Goal: Task Accomplishment & Management: Use online tool/utility

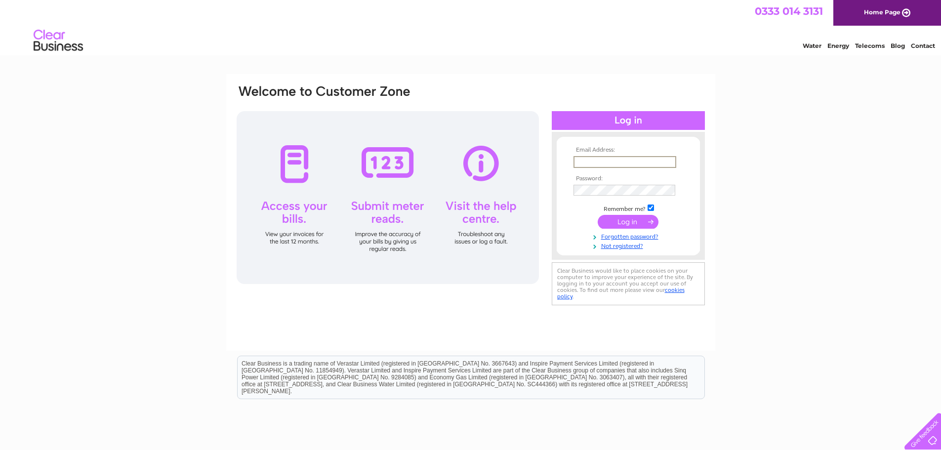
click at [617, 160] on input "text" at bounding box center [625, 162] width 103 height 12
type input "[EMAIL_ADDRESS][DOMAIN_NAME]"
click at [640, 219] on input "submit" at bounding box center [628, 222] width 61 height 14
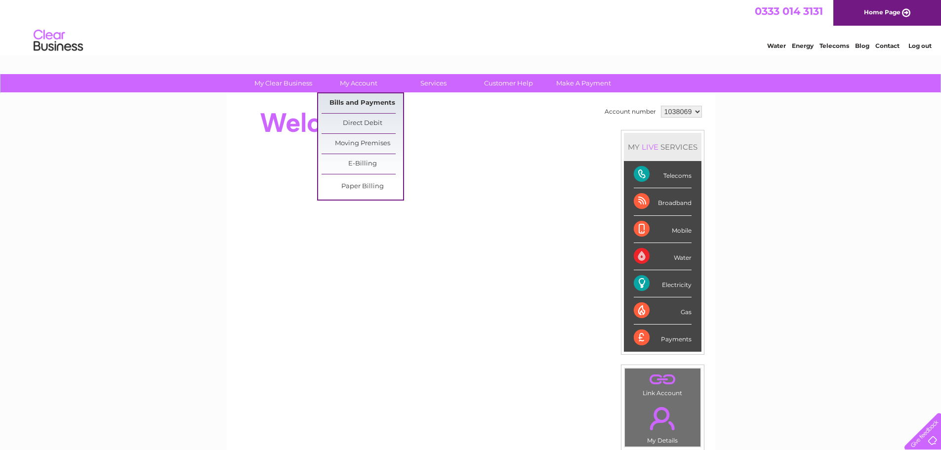
click at [356, 106] on link "Bills and Payments" at bounding box center [363, 103] width 82 height 20
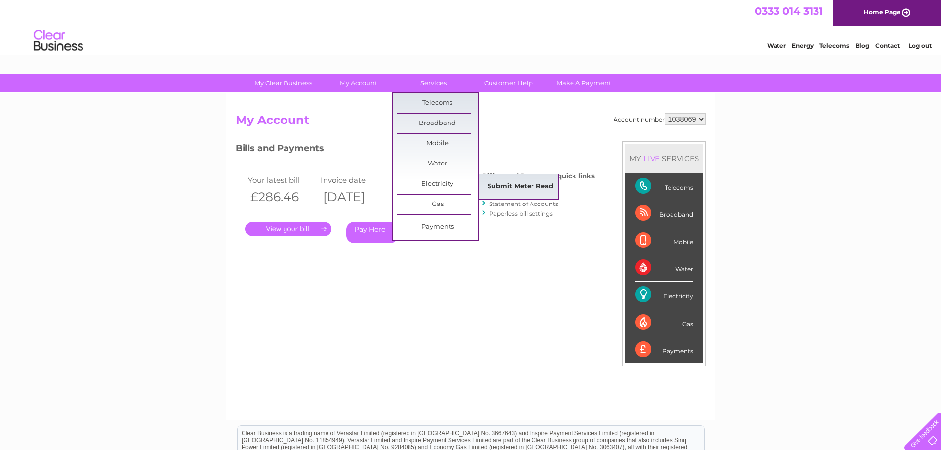
click at [506, 186] on link "Submit Meter Read" at bounding box center [521, 187] width 82 height 20
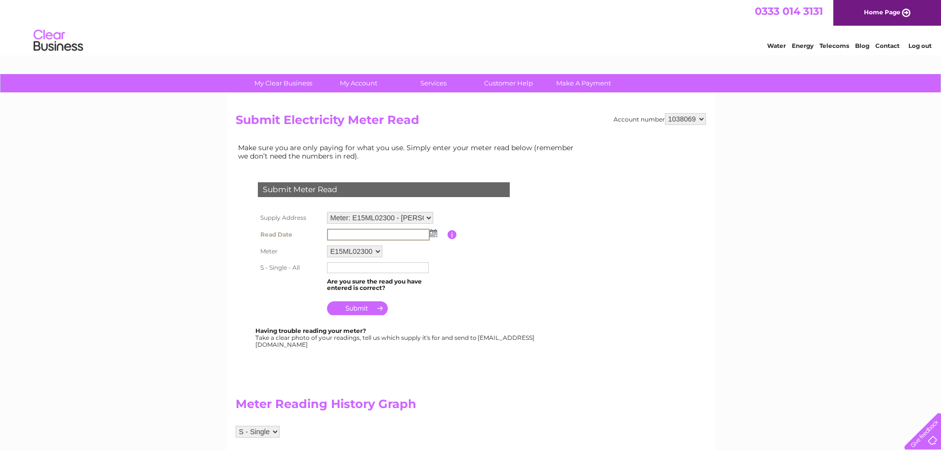
click at [396, 233] on input "text" at bounding box center [378, 235] width 103 height 12
click at [430, 237] on td at bounding box center [386, 234] width 123 height 16
click at [429, 233] on img at bounding box center [432, 233] width 7 height 8
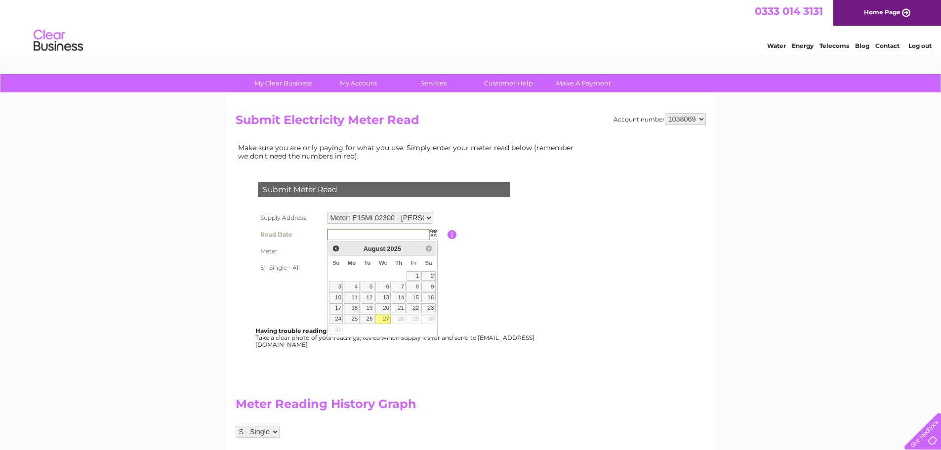
click at [385, 315] on link "27" at bounding box center [384, 319] width 16 height 10
type input "2025/08/27"
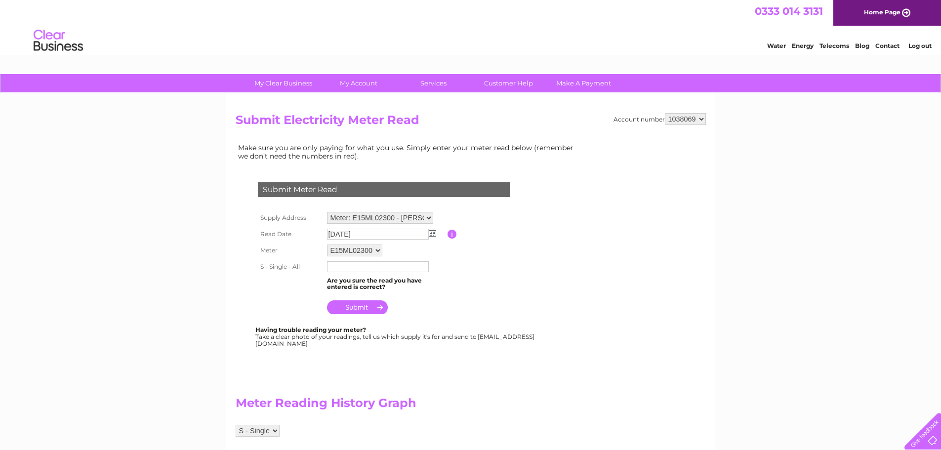
click at [361, 266] on input "text" at bounding box center [378, 266] width 102 height 11
type input "8531"
click at [355, 307] on input "submit" at bounding box center [357, 307] width 61 height 14
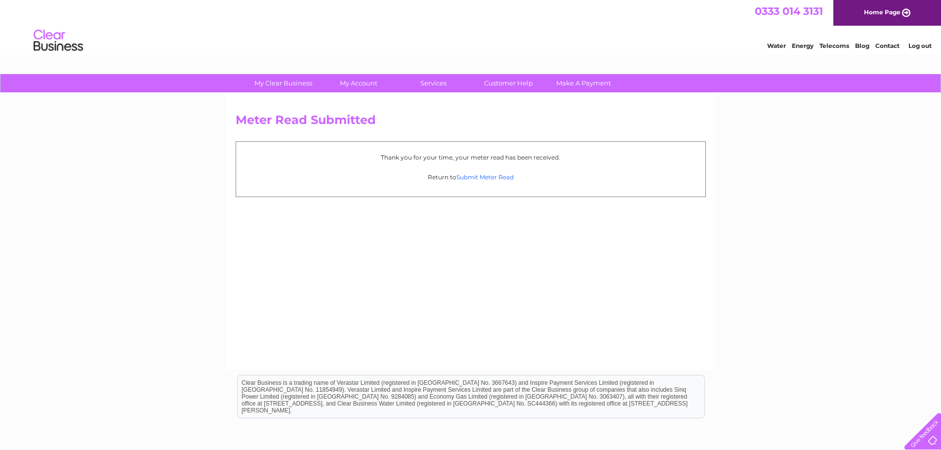
click at [474, 179] on link "Submit Meter Read" at bounding box center [485, 176] width 57 height 7
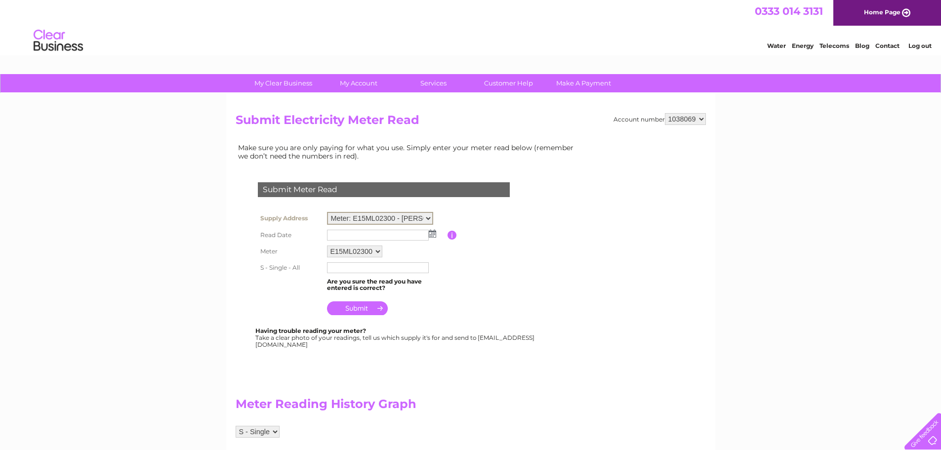
click at [429, 215] on select "Meter: E15ML02300 - Huntley Farm, 46 Huntley Lane, Cheadle, Stoke On Trent, ST1…" at bounding box center [380, 218] width 106 height 13
select select "129779"
click at [327, 212] on select "Meter: E15ML02300 - Huntley Farm, 46 Huntley Lane, Cheadle, Stoke On Trent, ST1…" at bounding box center [380, 218] width 106 height 13
click at [433, 233] on img at bounding box center [432, 233] width 7 height 8
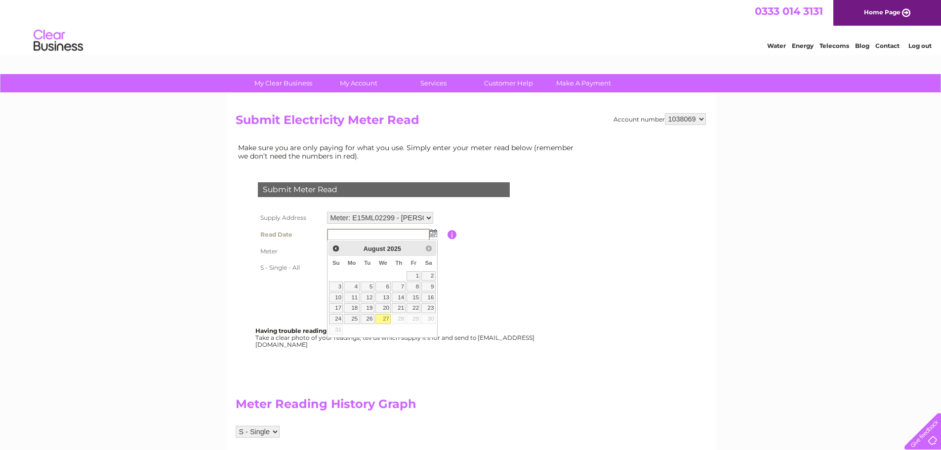
click at [382, 319] on link "27" at bounding box center [384, 319] width 16 height 10
type input "2025/08/27"
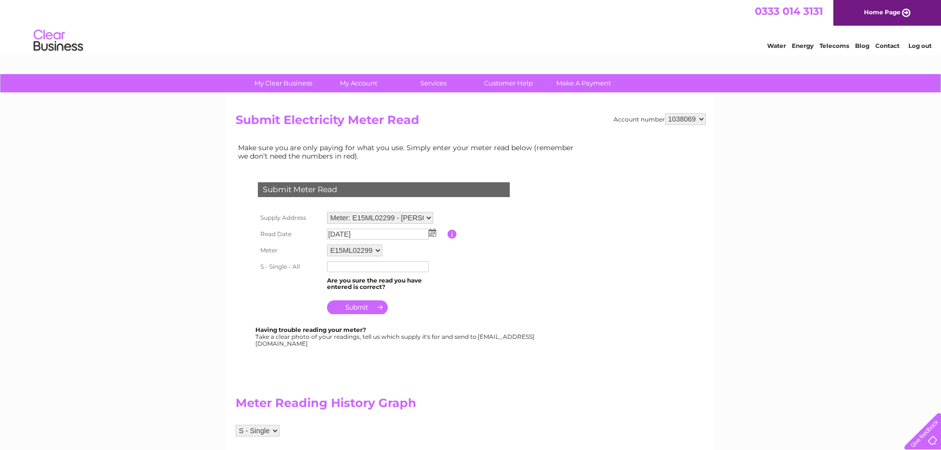
click at [347, 268] on input "text" at bounding box center [378, 266] width 102 height 11
type input "7485"
click at [355, 307] on input "submit" at bounding box center [357, 308] width 61 height 14
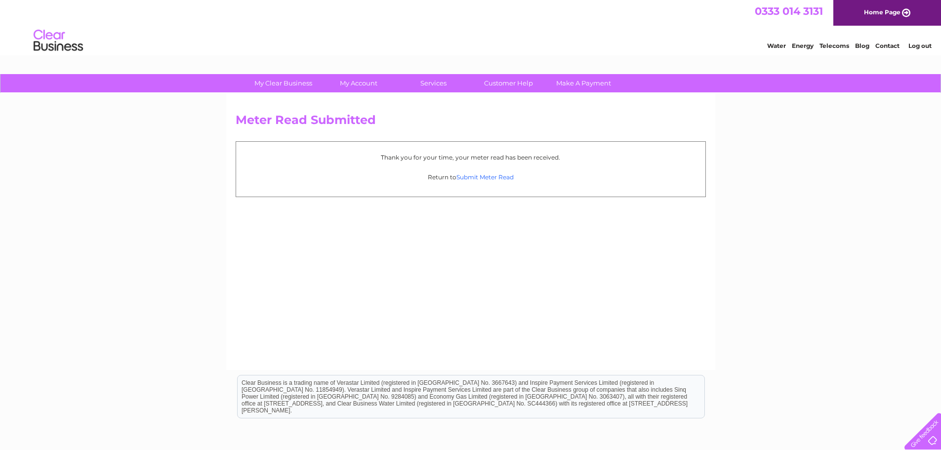
click at [475, 179] on link "Submit Meter Read" at bounding box center [485, 176] width 57 height 7
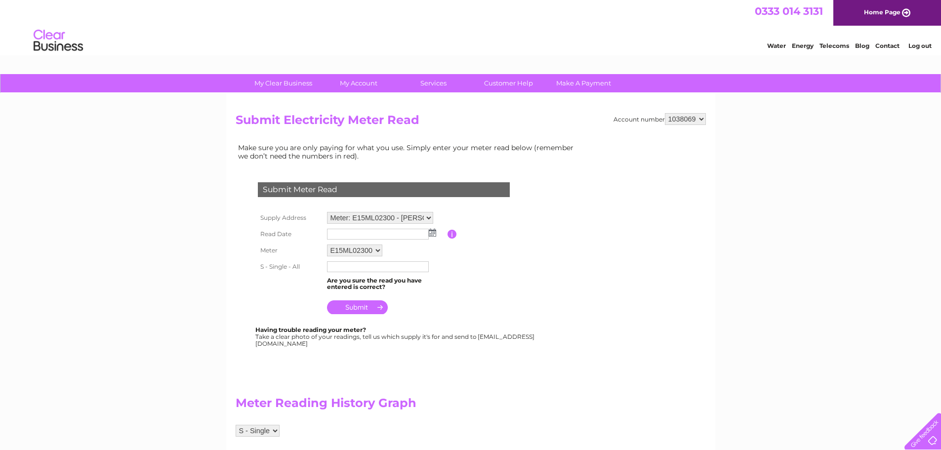
click at [416, 219] on select "Meter: E15ML02300 - Huntley Farm, 46 Huntley Lane, Cheadle, Stoke On Trent, ST1…" at bounding box center [380, 218] width 106 height 12
click at [421, 222] on select "Meter: E15ML02300 - Huntley Farm, 46 Huntley Lane, Cheadle, Stoke On Trent, ST1…" at bounding box center [380, 218] width 106 height 13
click at [404, 237] on input "text" at bounding box center [378, 235] width 102 height 11
click at [432, 235] on img at bounding box center [432, 233] width 7 height 8
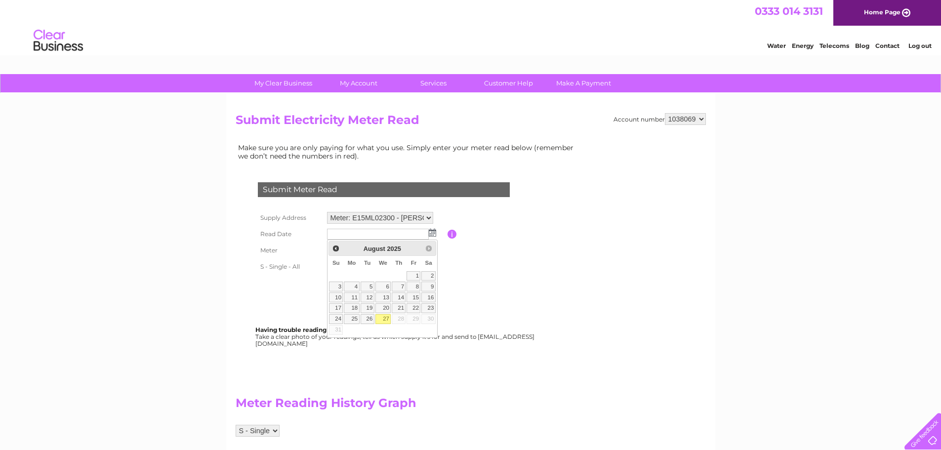
click at [386, 318] on link "27" at bounding box center [384, 319] width 16 height 10
type input "2025/08/27"
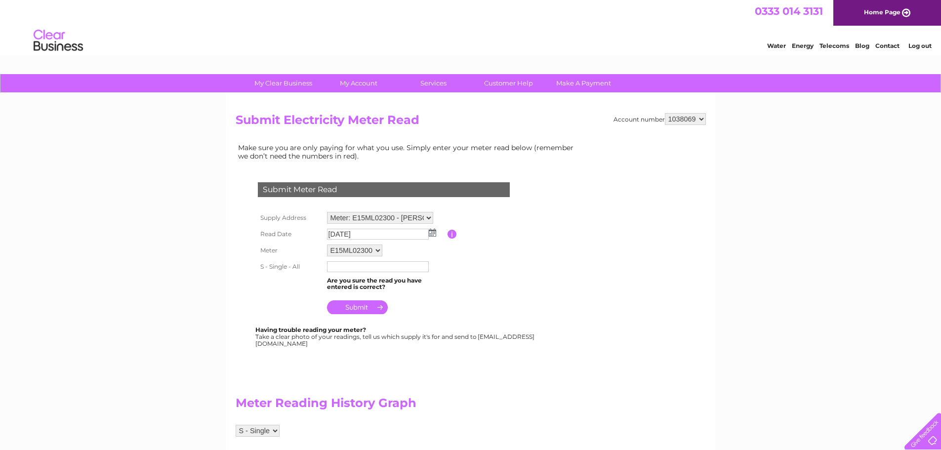
click at [348, 267] on input "text" at bounding box center [378, 266] width 102 height 11
type input "8531"
click at [358, 311] on input "submit" at bounding box center [357, 308] width 61 height 14
